Goal: Information Seeking & Learning: Learn about a topic

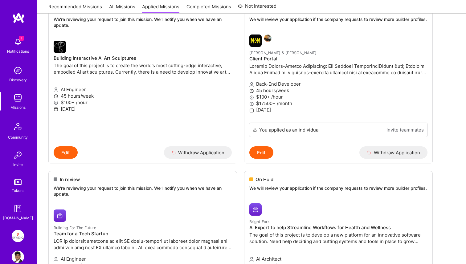
scroll to position [478, 0]
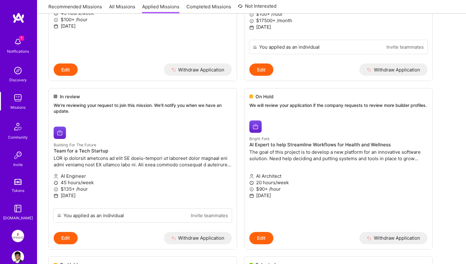
click at [16, 98] on img at bounding box center [18, 98] width 12 height 12
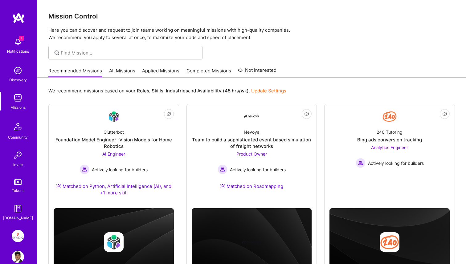
click at [125, 72] on link "All Missions" at bounding box center [122, 73] width 26 height 10
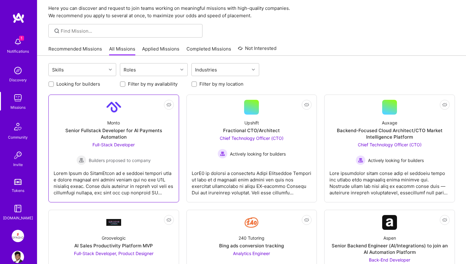
scroll to position [25, 0]
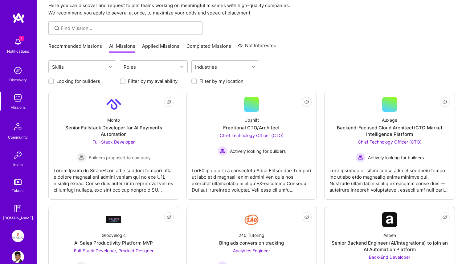
click at [68, 82] on label "Looking for builders" at bounding box center [78, 81] width 44 height 6
click at [54, 82] on input "Looking for builders" at bounding box center [52, 82] width 4 height 4
checkbox input "true"
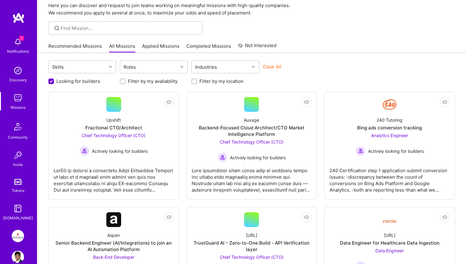
click at [196, 79] on div at bounding box center [194, 82] width 6 height 6
click at [194, 82] on input "Filter by my location" at bounding box center [195, 82] width 4 height 4
checkbox input "true"
